Goal: Transaction & Acquisition: Purchase product/service

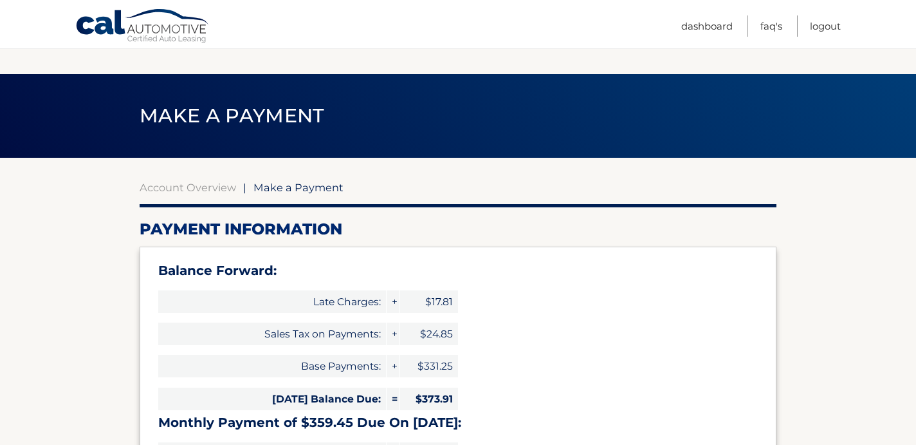
select select "ZmJiNmMxNzAtYTJkYS00MjNiLThiZjQtNWY4MjEyOTNmNDg2"
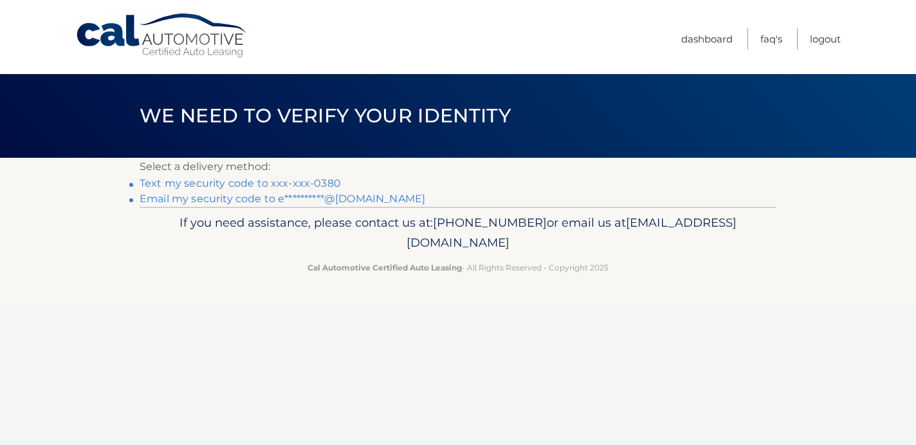
click at [306, 183] on link "Text my security code to xxx-xxx-0380" at bounding box center [240, 183] width 201 height 12
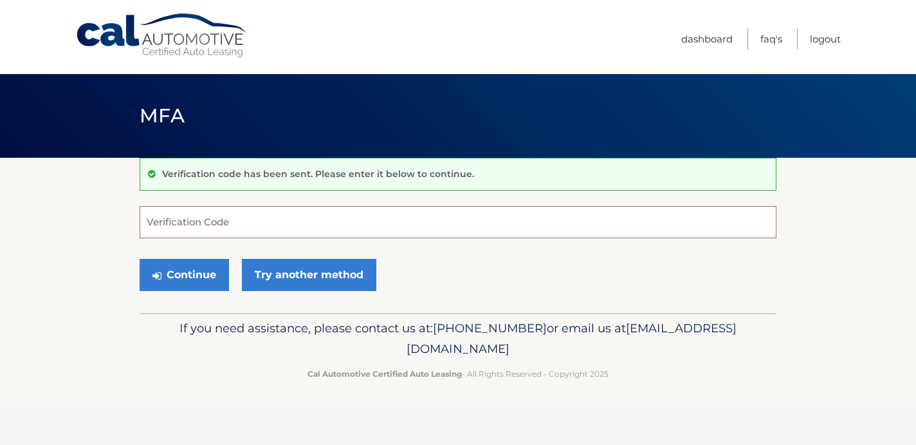
click at [201, 219] on input "Verification Code" at bounding box center [458, 222] width 637 height 32
type input "940226"
click at [165, 284] on button "Continue" at bounding box center [184, 275] width 89 height 32
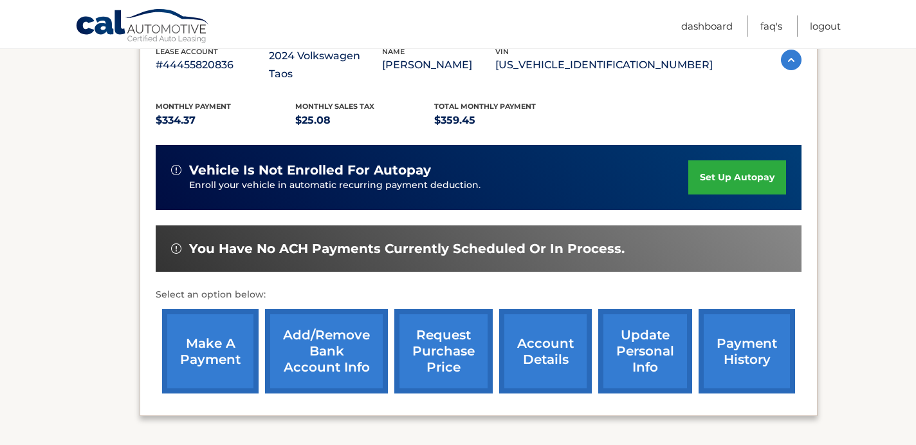
scroll to position [246, 0]
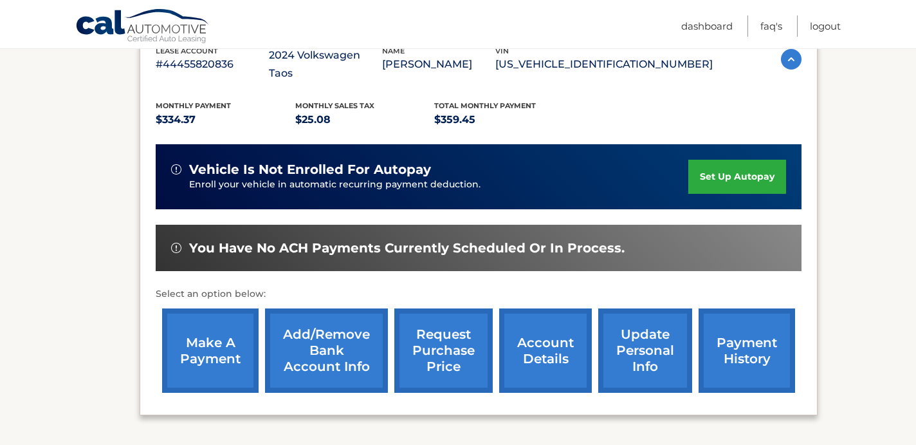
click at [201, 330] on link "make a payment" at bounding box center [210, 350] width 97 height 84
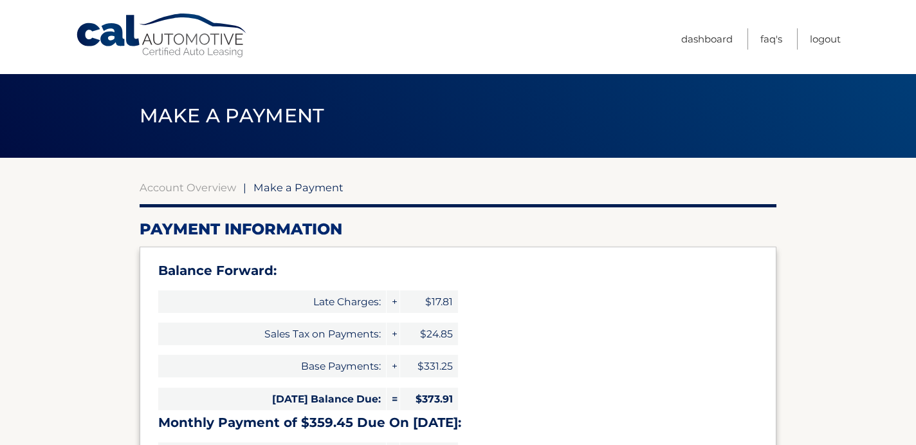
select select "ZmJiNmMxNzAtYTJkYS00MjNiLThiZjQtNWY4MjEyOTNmNDg2"
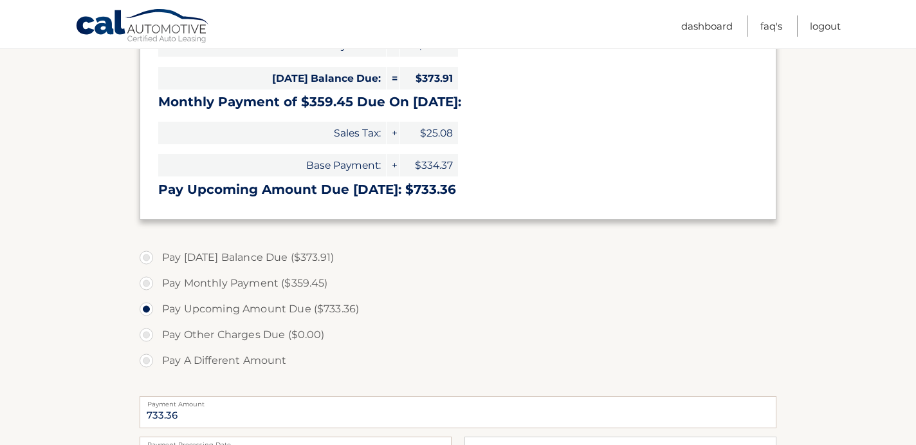
scroll to position [330, 0]
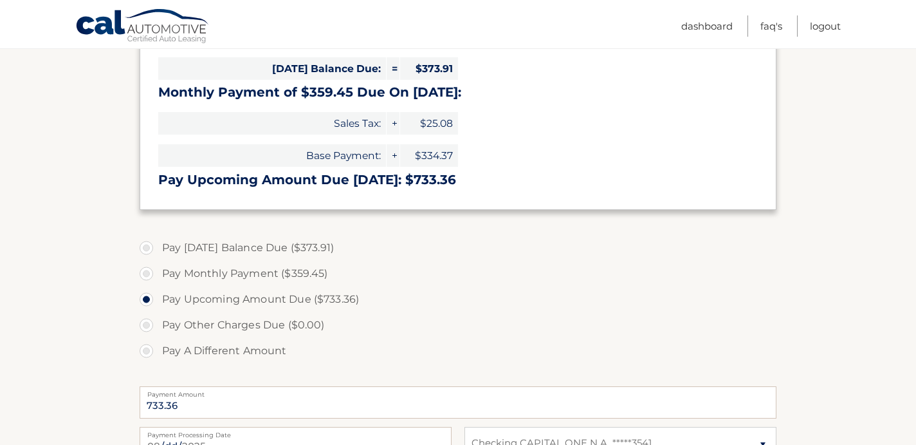
click at [148, 248] on label "Pay [DATE] Balance Due ($373.91)" at bounding box center [458, 248] width 637 height 26
click at [148, 248] on input "Pay [DATE] Balance Due ($373.91)" at bounding box center [151, 245] width 13 height 21
radio input "true"
type input "373.91"
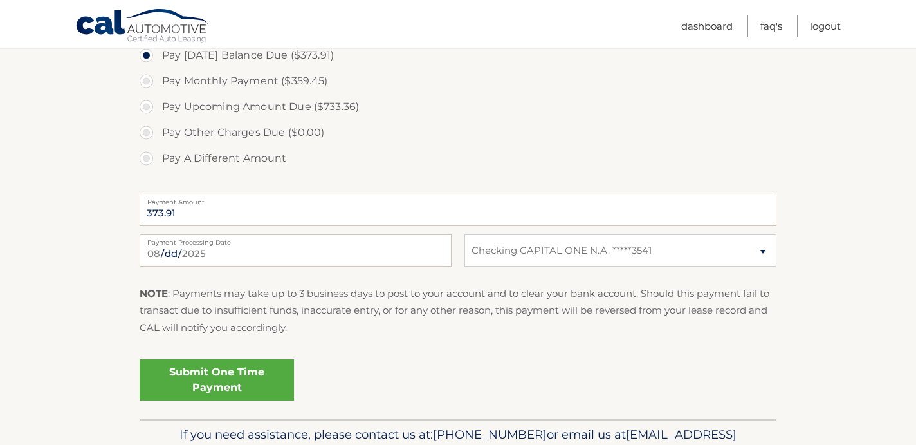
scroll to position [525, 0]
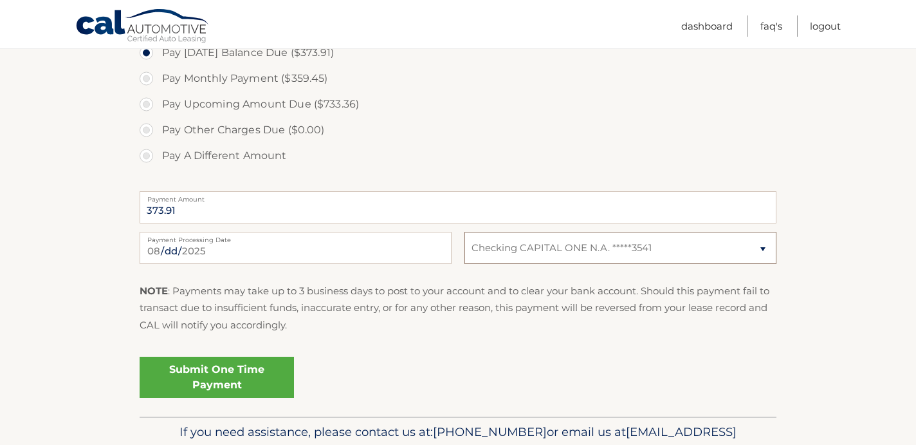
click at [546, 254] on select "Select Bank Account Checking CAPITAL ONE N.A. *****3541" at bounding box center [621, 248] width 312 height 32
select select
click at [465, 232] on select "Select Bank Account Checking CAPITAL ONE N.A. *****3541" at bounding box center [621, 248] width 312 height 32
click at [516, 253] on select "Select Bank Account Checking CAPITAL ONE N.A. *****3541" at bounding box center [621, 248] width 312 height 32
click at [465, 232] on select "Select Bank Account Checking CAPITAL ONE N.A. *****3541" at bounding box center [621, 248] width 312 height 32
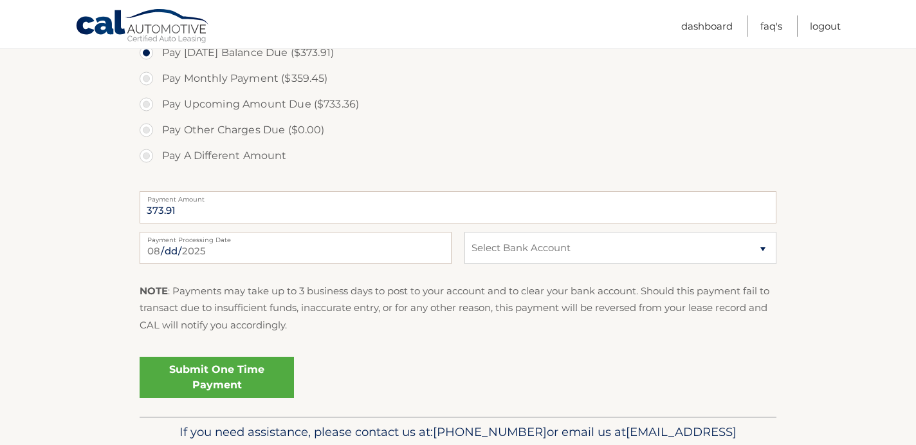
click at [232, 380] on link "Submit One Time Payment" at bounding box center [217, 376] width 154 height 41
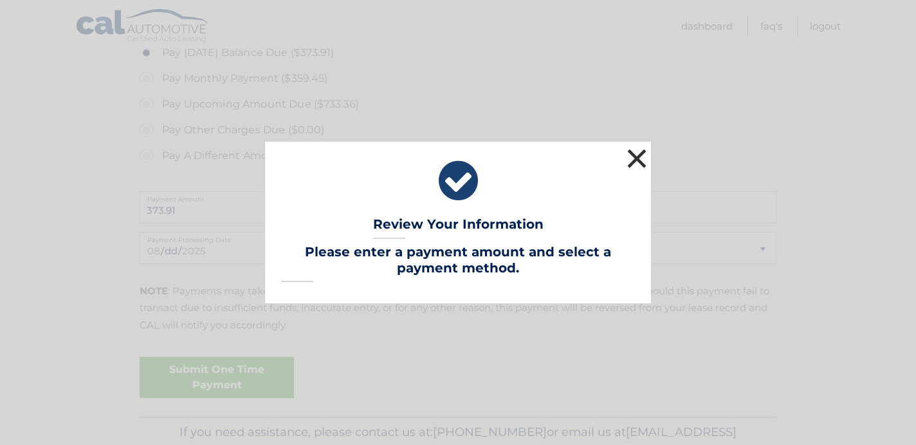
click at [629, 162] on button "×" at bounding box center [637, 158] width 26 height 26
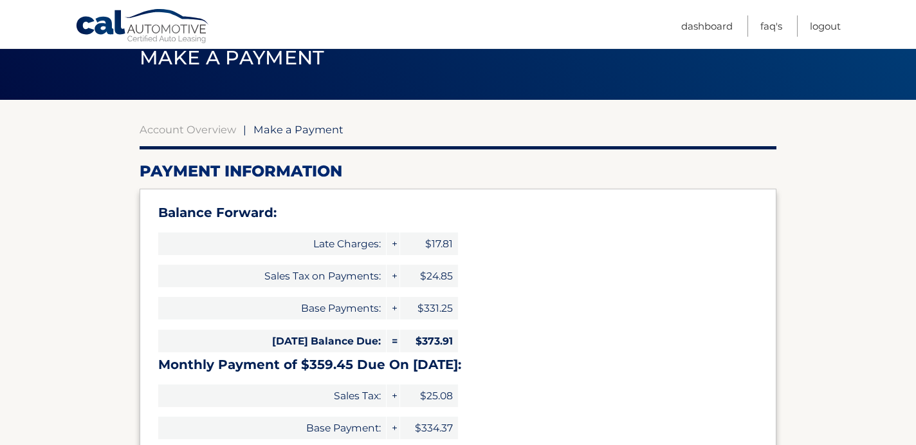
scroll to position [0, 0]
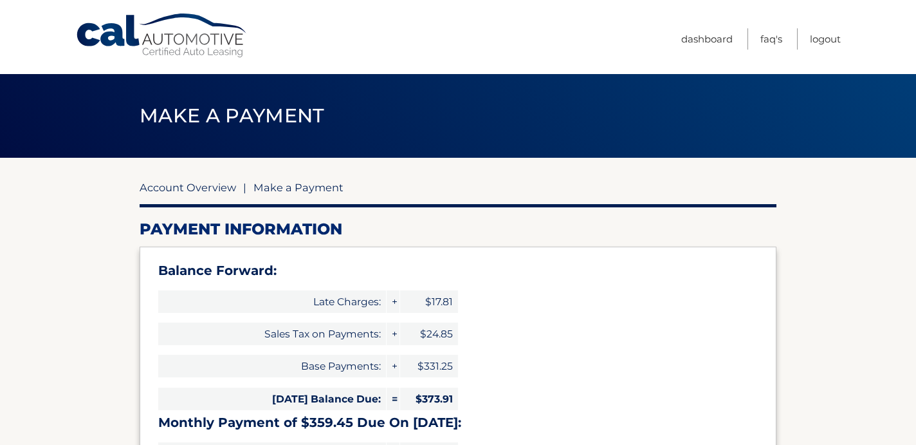
click at [212, 187] on link "Account Overview" at bounding box center [188, 187] width 97 height 13
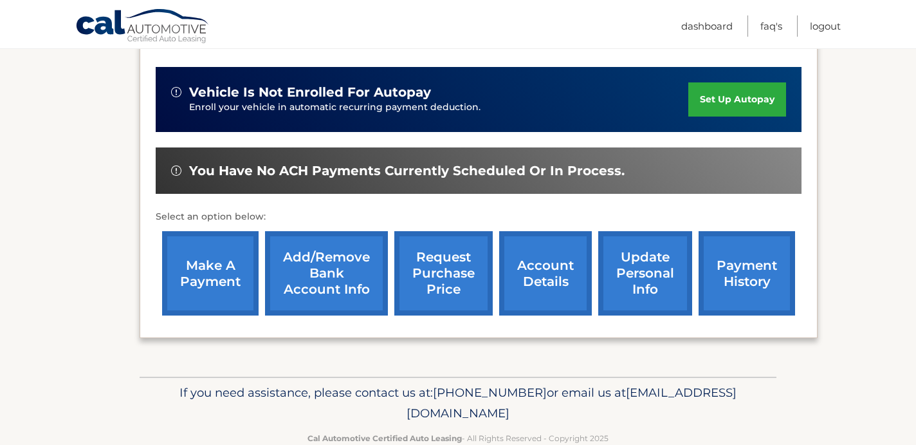
scroll to position [321, 0]
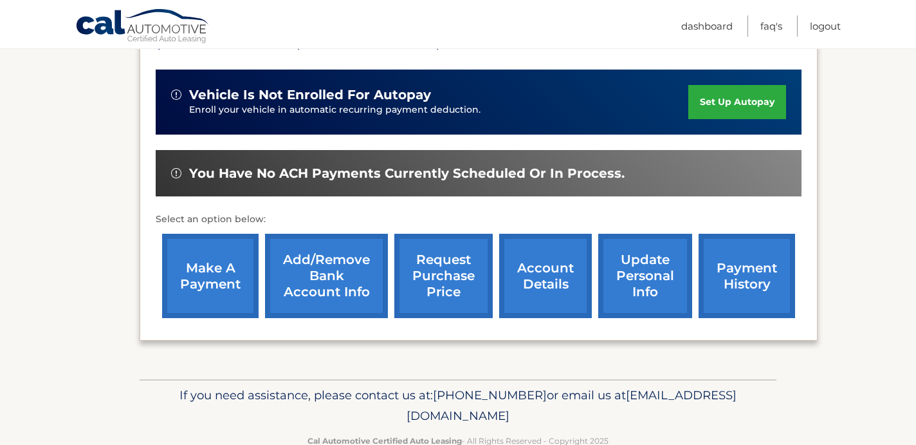
click at [308, 270] on link "Add/Remove bank account info" at bounding box center [326, 276] width 123 height 84
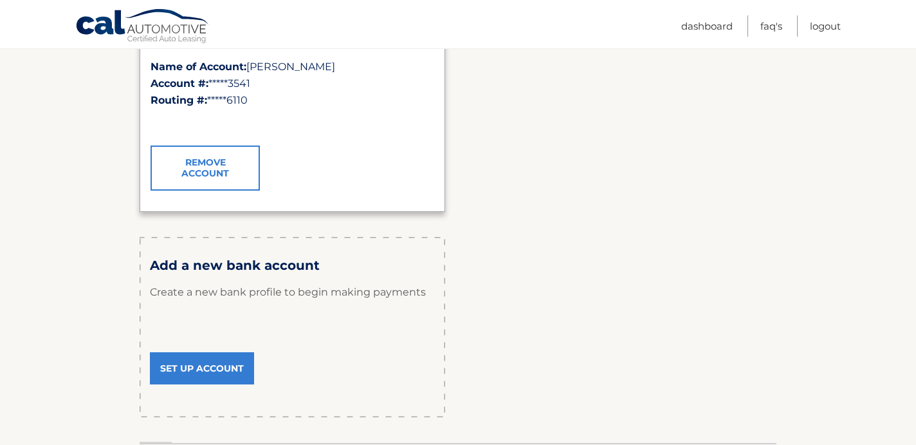
scroll to position [279, 0]
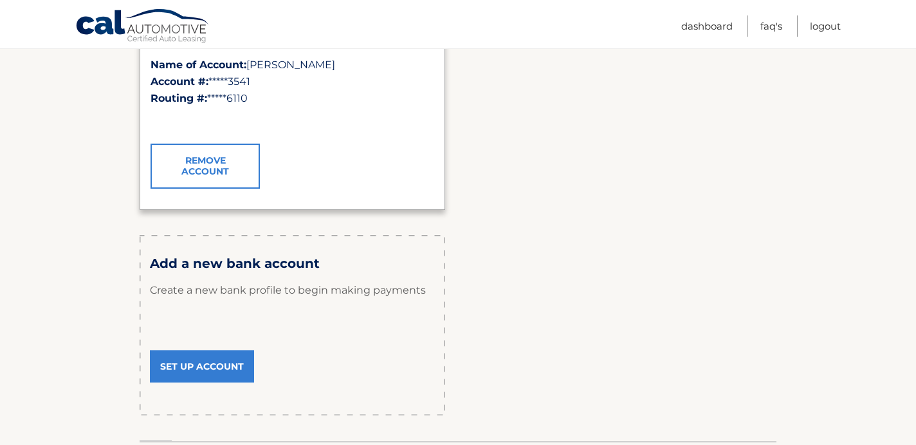
click at [202, 361] on link "Set Up Account" at bounding box center [202, 366] width 104 height 32
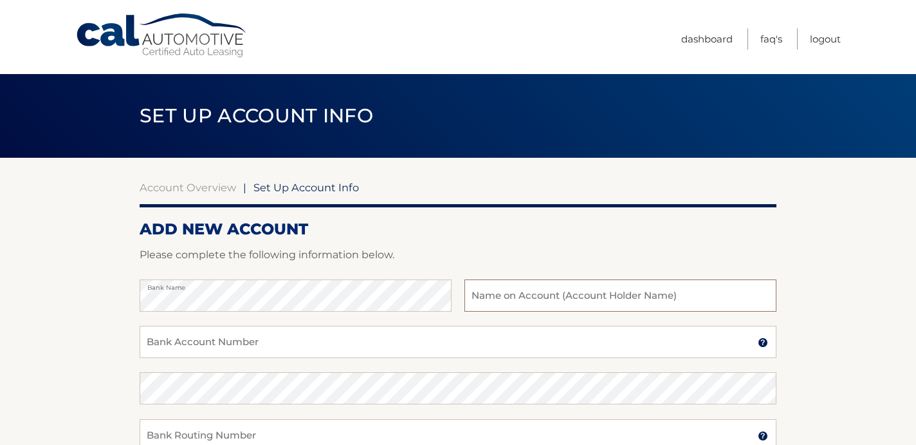
click at [496, 304] on input "text" at bounding box center [621, 295] width 312 height 32
type input "[PERSON_NAME]"
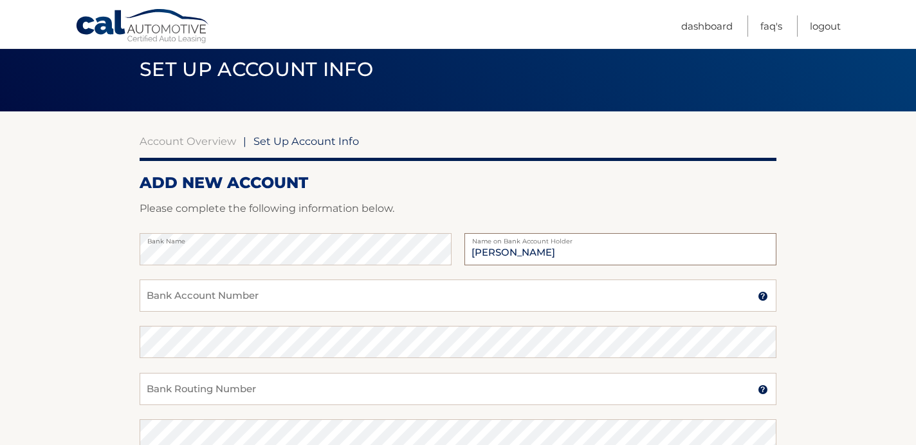
scroll to position [61, 0]
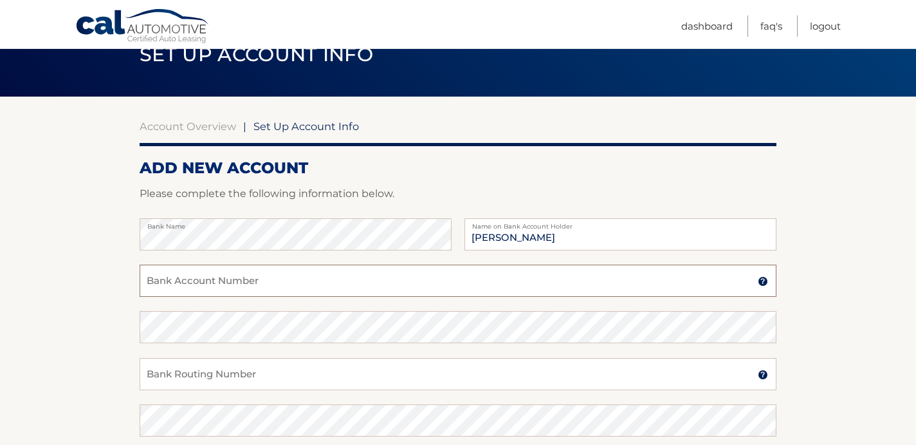
click at [369, 277] on input "Bank Account Number" at bounding box center [458, 280] width 637 height 32
paste input "103100195"
type input "103100195"
click at [179, 285] on input "103100195" at bounding box center [458, 280] width 637 height 32
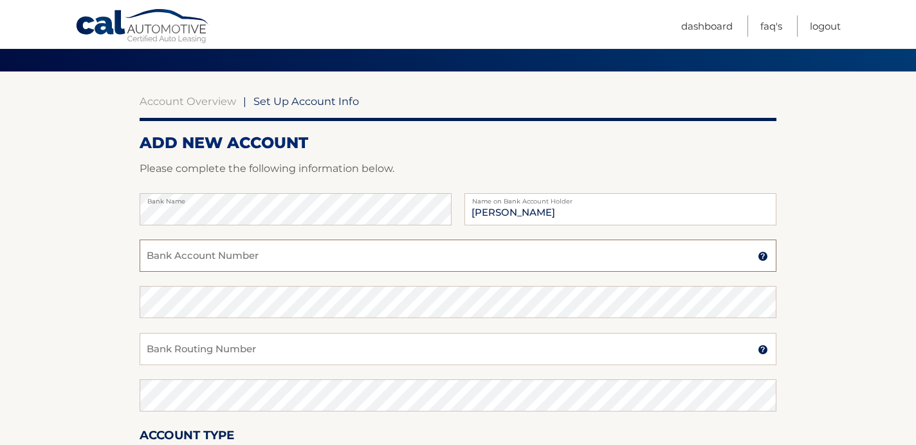
scroll to position [91, 0]
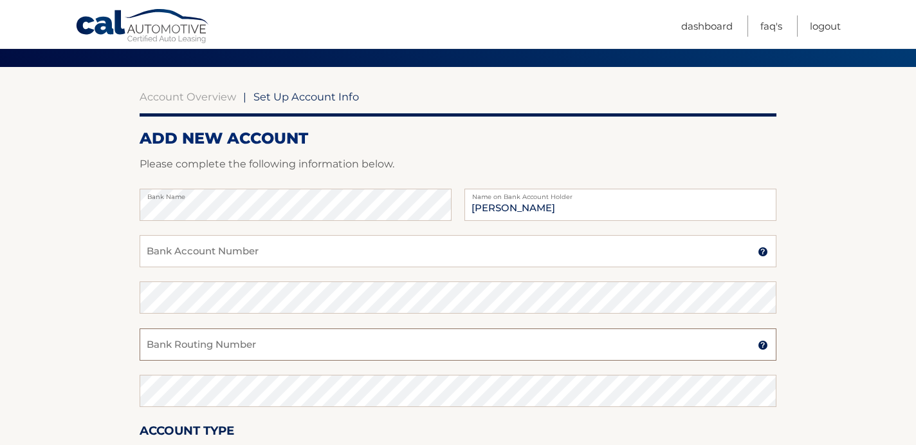
click at [194, 342] on input "Bank Routing Number" at bounding box center [458, 344] width 637 height 32
paste input "103100195"
type input "103100195"
click at [196, 246] on input "Bank Account Number" at bounding box center [458, 251] width 637 height 32
paste input "346676686545337"
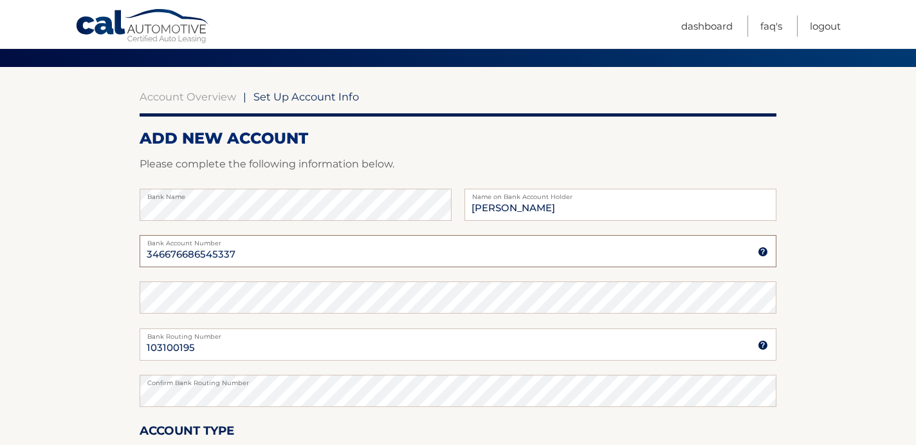
type input "346676686545337"
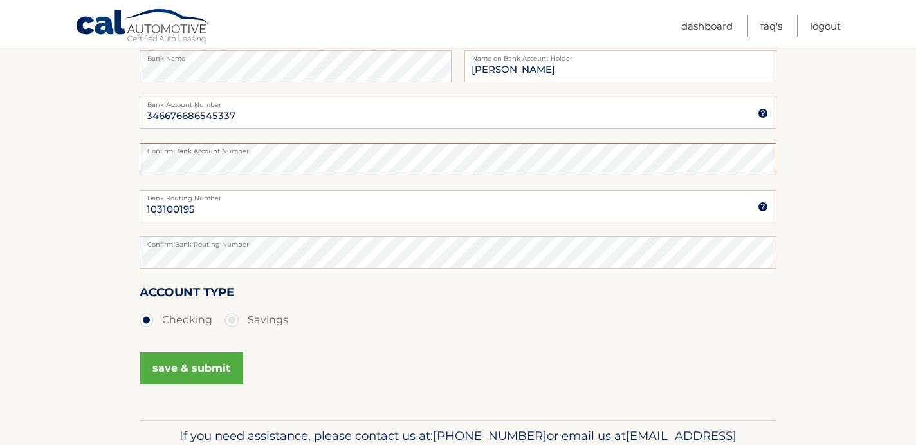
scroll to position [264, 0]
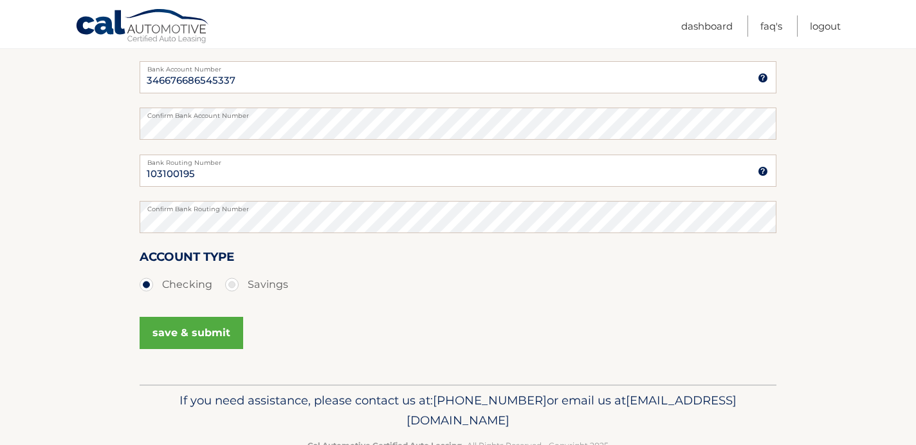
click at [234, 283] on label "Savings" at bounding box center [256, 285] width 63 height 26
click at [234, 283] on input "Savings" at bounding box center [236, 282] width 13 height 21
radio input "true"
click at [148, 282] on label "Checking" at bounding box center [176, 285] width 73 height 26
click at [148, 282] on input "Checking" at bounding box center [151, 282] width 13 height 21
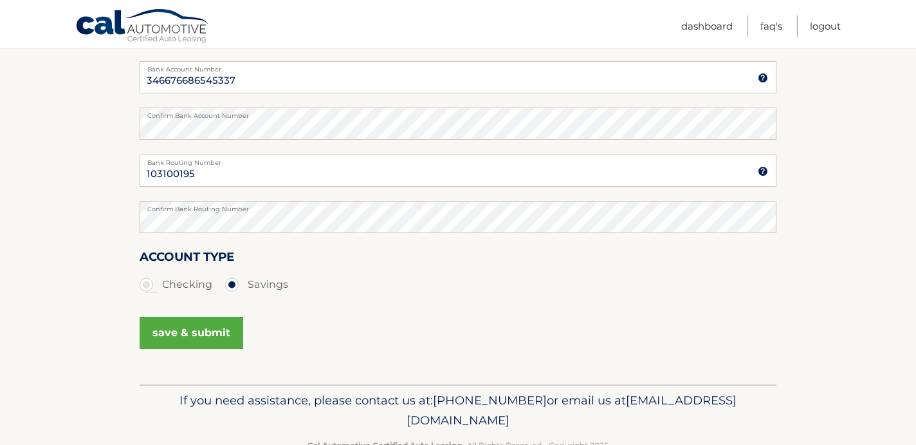
radio input "true"
click at [174, 331] on button "save & submit" at bounding box center [192, 333] width 104 height 32
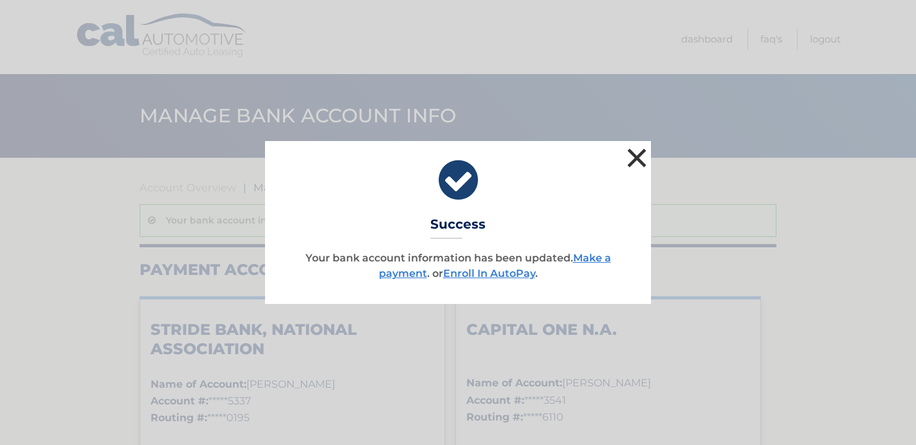
click at [636, 160] on button "×" at bounding box center [637, 158] width 26 height 26
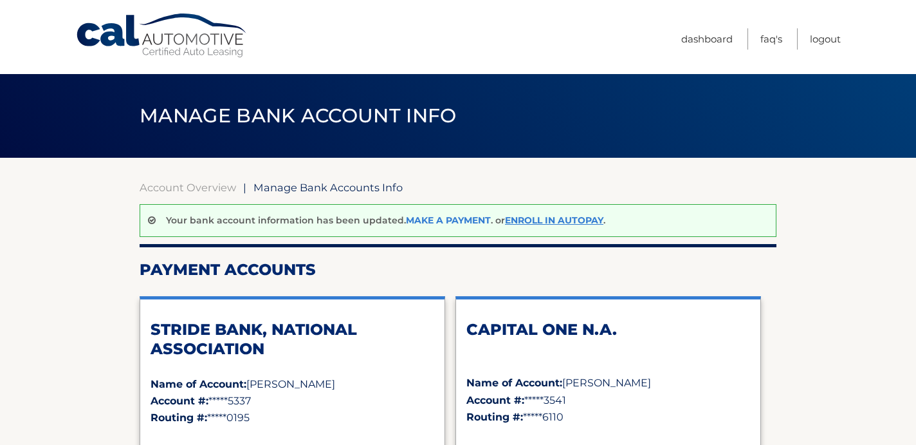
click at [447, 217] on link "Make a payment" at bounding box center [448, 220] width 85 height 12
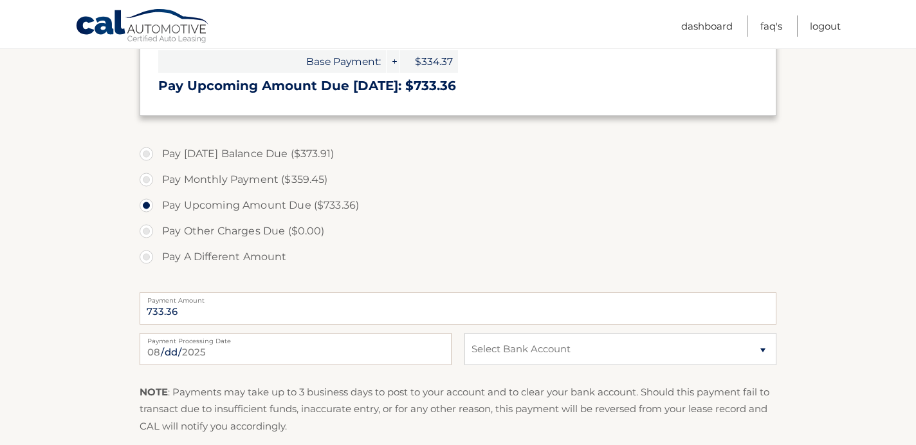
scroll to position [425, 0]
click at [188, 153] on label "Pay Today's Balance Due ($373.91)" at bounding box center [458, 153] width 637 height 26
click at [158, 153] on input "Pay Today's Balance Due ($373.91)" at bounding box center [151, 150] width 13 height 21
radio input "true"
type input "373.91"
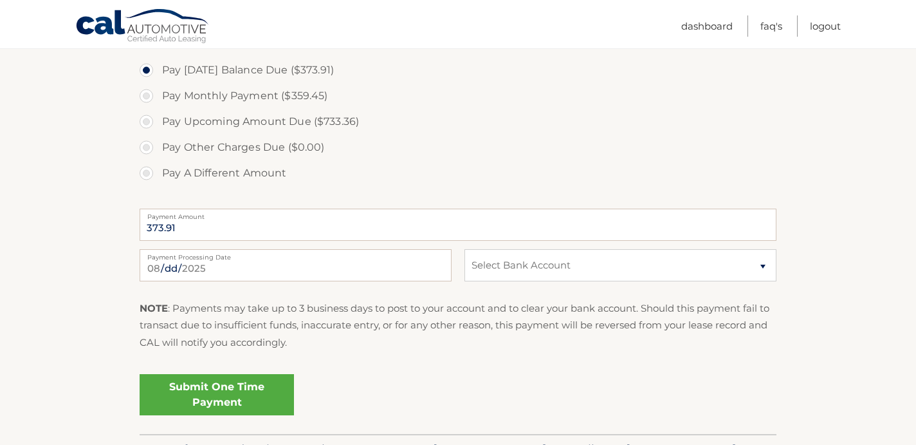
scroll to position [511, 0]
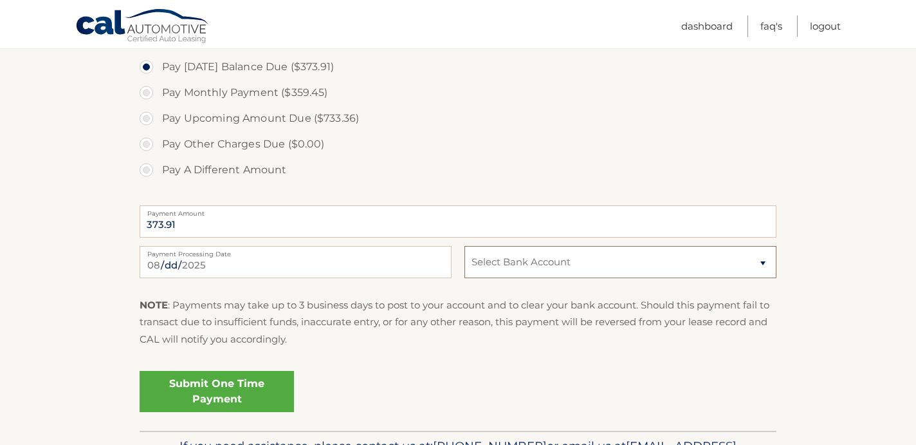
click at [491, 262] on select "Select Bank Account Checking STRIDE BANK, NATIONAL ASSOCIATION *****5337 Checki…" at bounding box center [621, 262] width 312 height 32
select select "NThkYzZiOTktYWUzZC00M2YwLWIyNjYtZDgwMzIwY2JkMmFi"
click at [465, 246] on select "Select Bank Account Checking STRIDE BANK, NATIONAL ASSOCIATION *****5337 Checki…" at bounding box center [621, 262] width 312 height 32
click at [251, 388] on link "Submit One Time Payment" at bounding box center [217, 391] width 154 height 41
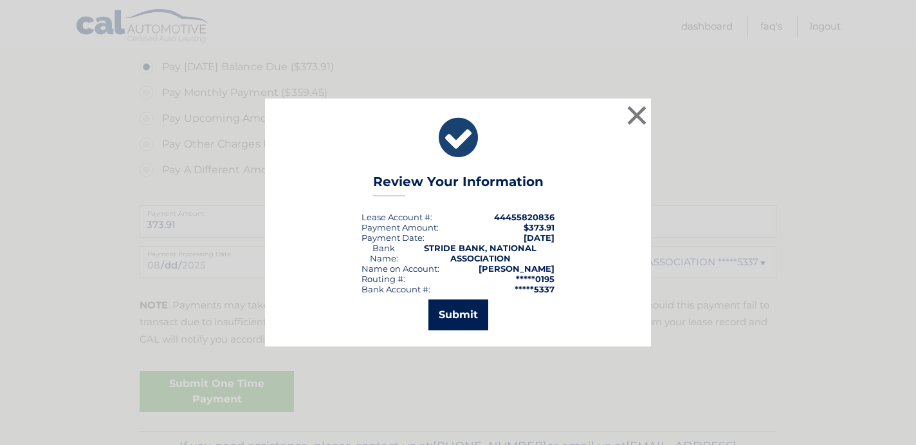
click at [454, 313] on button "Submit" at bounding box center [459, 314] width 60 height 31
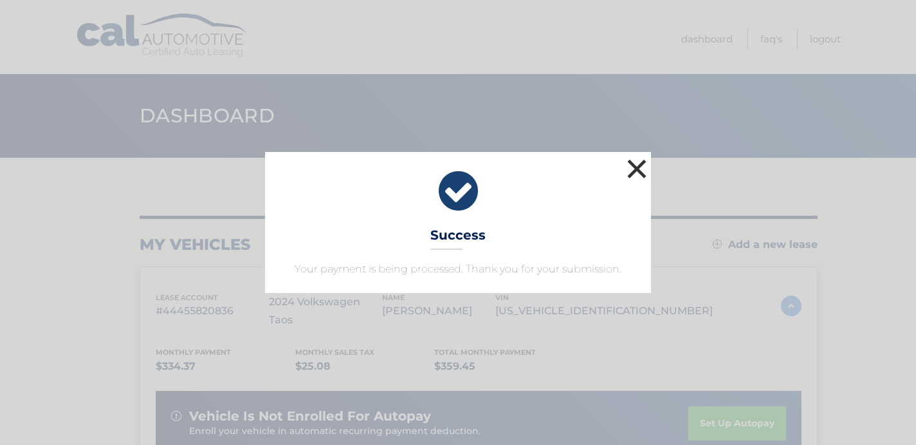
click at [637, 172] on button "×" at bounding box center [637, 169] width 26 height 26
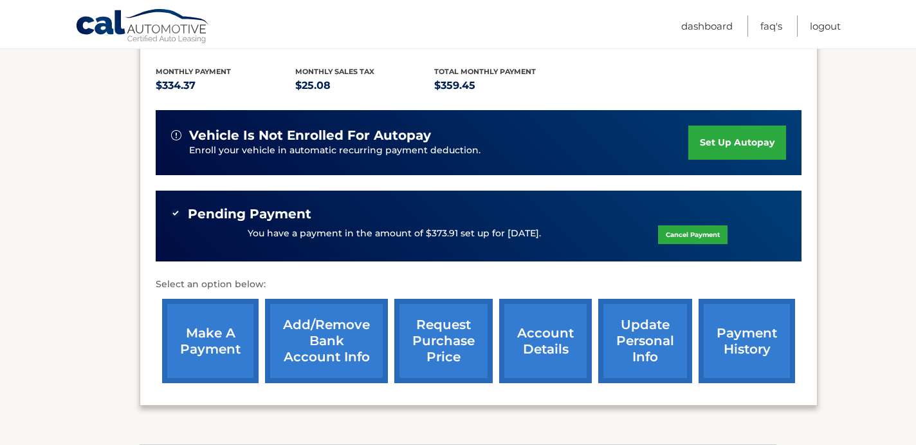
scroll to position [286, 0]
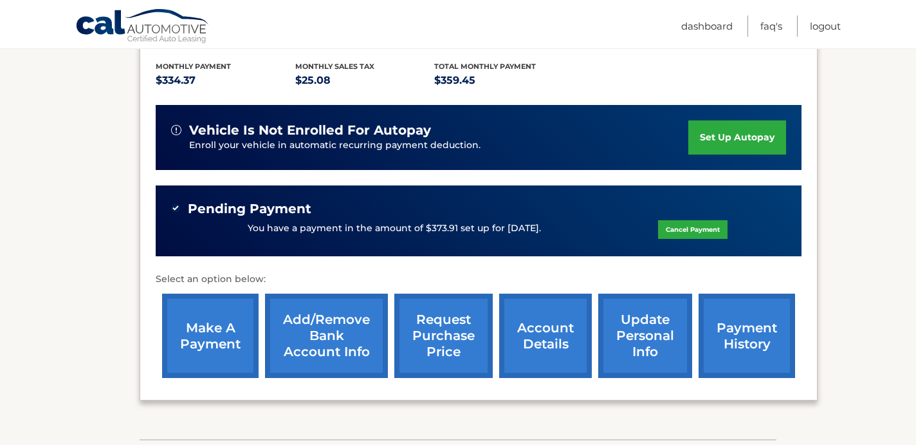
click at [196, 309] on link "make a payment" at bounding box center [210, 335] width 97 height 84
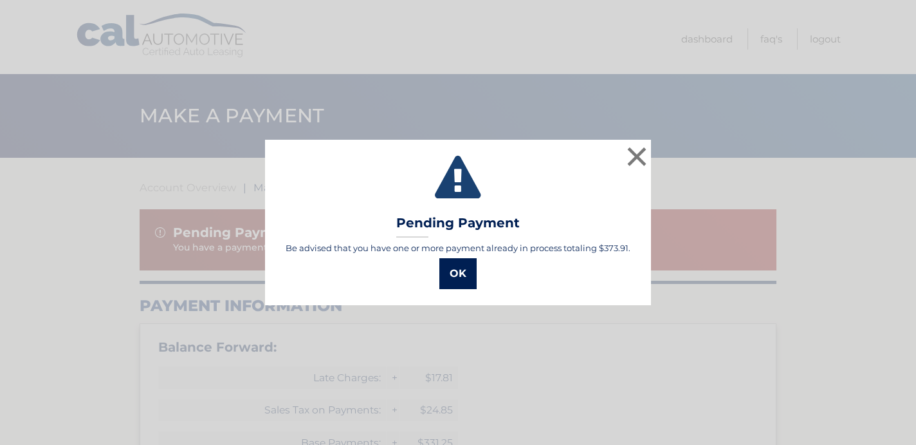
click at [461, 276] on button "OK" at bounding box center [457, 273] width 37 height 31
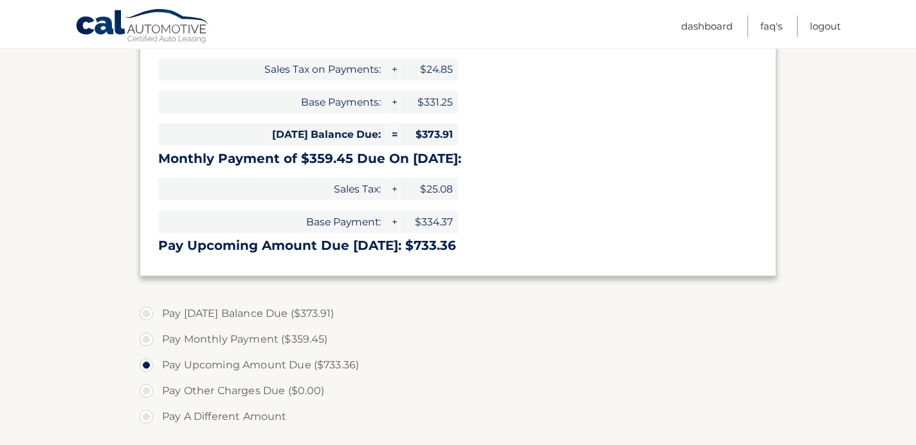
scroll to position [339, 0]
